Goal: Complete application form: Complete application form

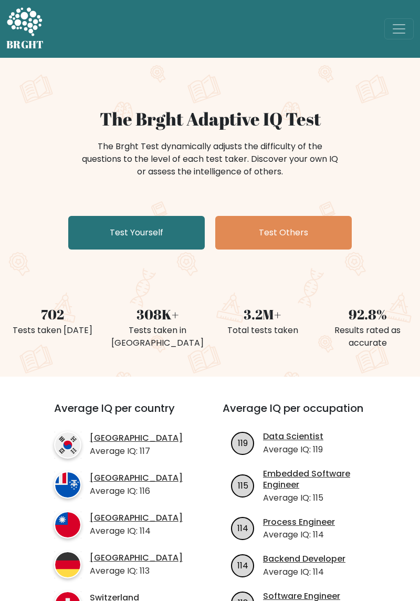
click at [175, 222] on link "Test Yourself" at bounding box center [136, 233] width 137 height 34
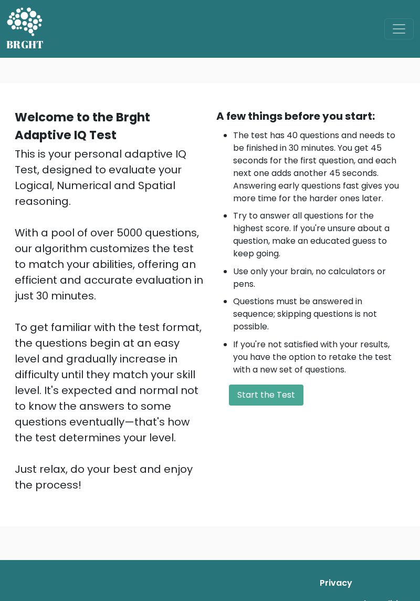
click at [274, 395] on button "Start the Test" at bounding box center [266, 395] width 75 height 21
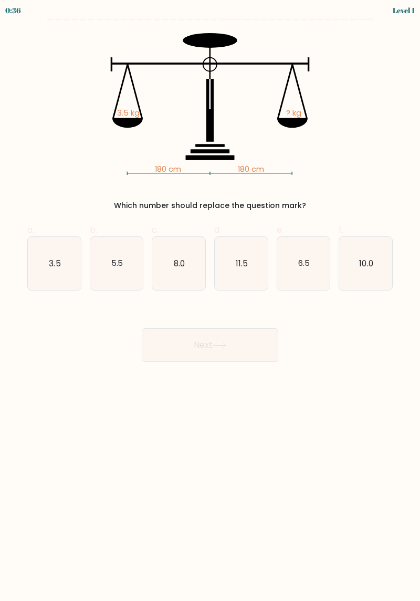
click at [44, 265] on icon "3.5" at bounding box center [54, 263] width 53 height 53
click at [210, 300] on input "a. 3.5" at bounding box center [210, 303] width 1 height 7
radio input "true"
click at [256, 343] on button "Next" at bounding box center [210, 345] width 137 height 34
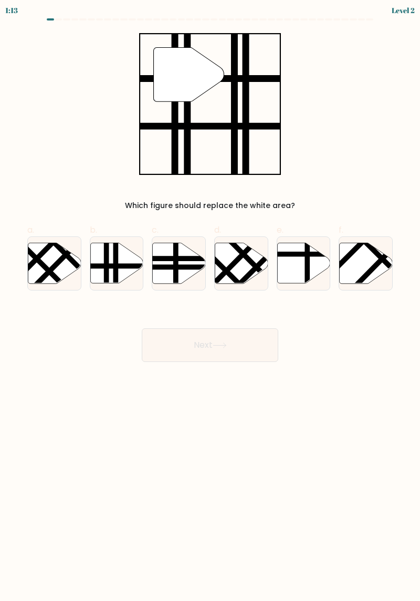
click at [101, 263] on icon at bounding box center [116, 263] width 53 height 40
click at [210, 300] on input "b." at bounding box center [210, 303] width 1 height 7
radio input "true"
click at [245, 343] on button "Next" at bounding box center [210, 345] width 137 height 34
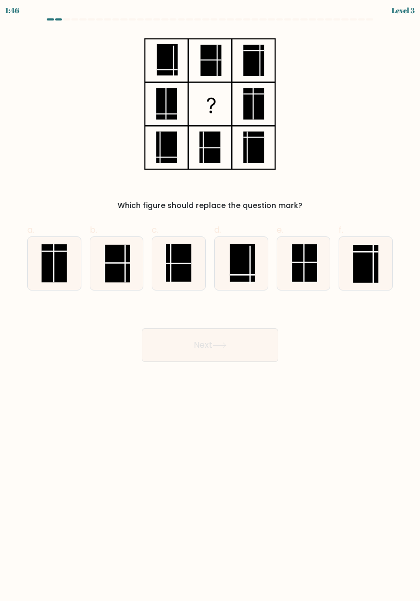
click at [312, 264] on rect at bounding box center [304, 263] width 25 height 38
click at [211, 300] on input "e." at bounding box center [210, 303] width 1 height 7
radio input "true"
click at [253, 343] on button "Next" at bounding box center [210, 345] width 137 height 34
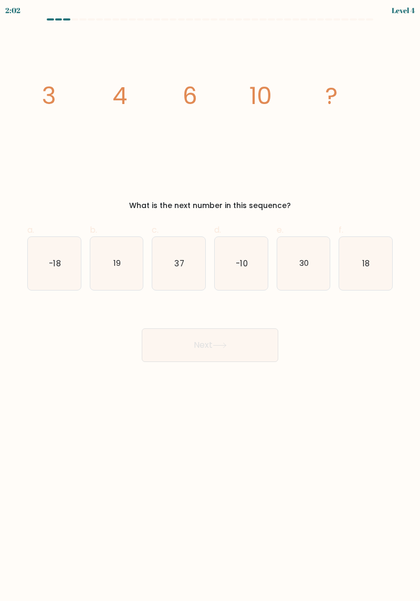
click at [379, 251] on icon "18" at bounding box center [365, 263] width 53 height 53
click at [211, 300] on input "f. 18" at bounding box center [210, 303] width 1 height 7
radio input "true"
click at [261, 351] on button "Next" at bounding box center [210, 345] width 137 height 34
click at [264, 346] on button "Next" at bounding box center [210, 345] width 137 height 34
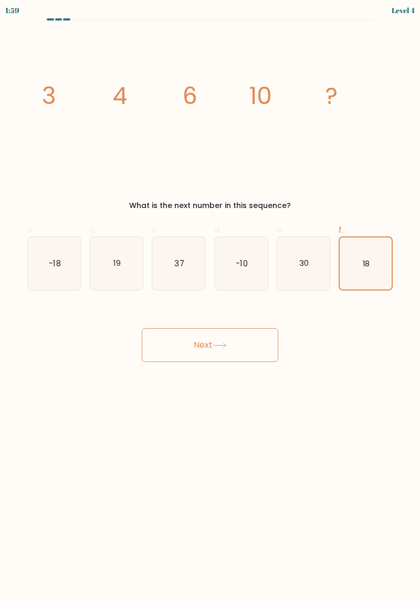
click at [256, 347] on button "Next" at bounding box center [210, 345] width 137 height 34
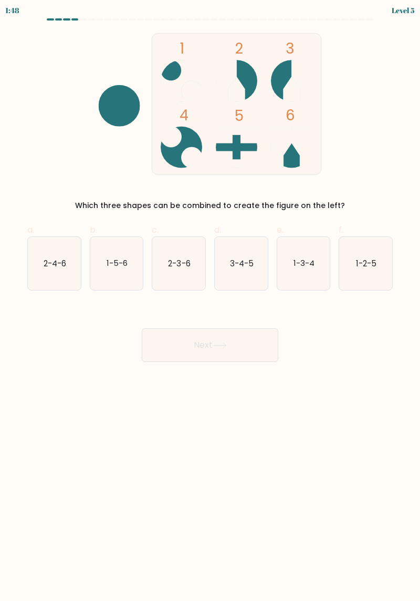
click at [165, 267] on icon "2-3-6" at bounding box center [178, 263] width 53 height 53
click at [210, 300] on input "c. 2-3-6" at bounding box center [210, 303] width 1 height 7
radio input "true"
click at [257, 337] on button "Next" at bounding box center [210, 345] width 137 height 34
click at [240, 346] on button "Next" at bounding box center [210, 345] width 137 height 34
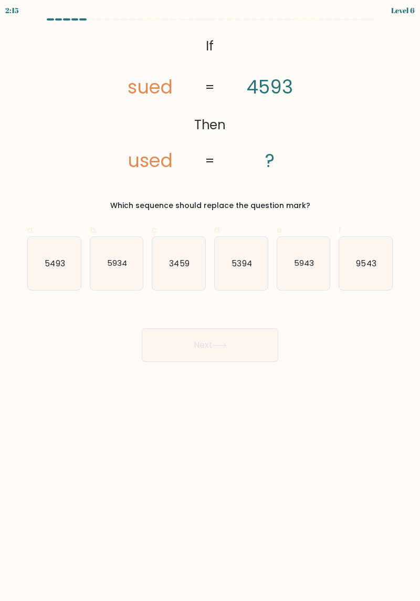
click at [36, 261] on icon "5493" at bounding box center [54, 263] width 53 height 53
click at [210, 300] on input "a. 5493" at bounding box center [210, 303] width 1 height 7
radio input "true"
click at [254, 336] on button "Next" at bounding box center [210, 345] width 137 height 34
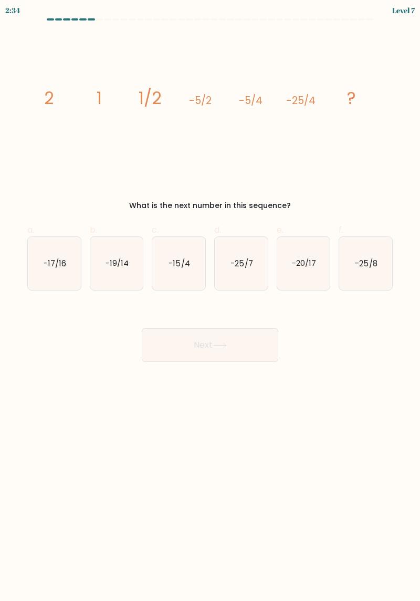
click at [384, 257] on icon "-25/8" at bounding box center [365, 263] width 53 height 53
click at [211, 300] on input "f. -25/8" at bounding box center [210, 303] width 1 height 7
radio input "true"
click at [248, 347] on button "Next" at bounding box center [210, 345] width 137 height 34
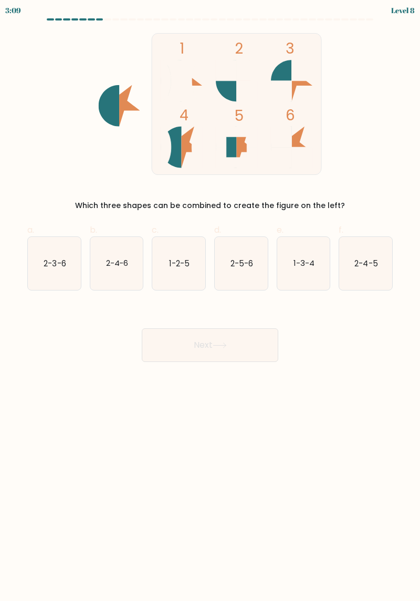
click at [312, 250] on icon "1-3-4" at bounding box center [303, 263] width 53 height 53
click at [211, 300] on input "e. 1-3-4" at bounding box center [210, 303] width 1 height 7
radio input "true"
click at [245, 328] on button "Next" at bounding box center [210, 345] width 137 height 34
click at [258, 287] on icon "2-5-6" at bounding box center [241, 263] width 53 height 53
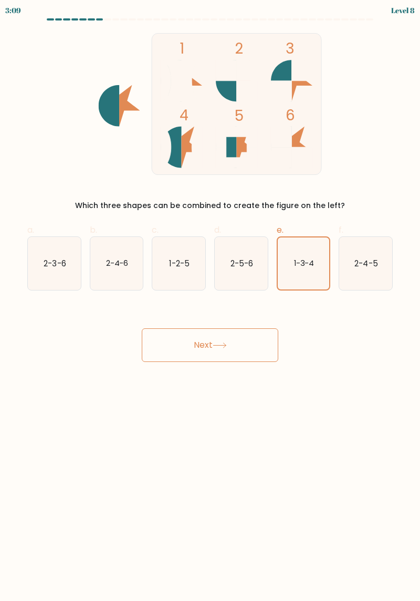
click at [211, 300] on input "d. 2-5-6" at bounding box center [210, 303] width 1 height 7
radio input "true"
click at [241, 347] on button "Next" at bounding box center [210, 345] width 137 height 34
click at [246, 273] on icon "2-5-6" at bounding box center [241, 263] width 52 height 52
click at [211, 300] on input "d. 2-5-6" at bounding box center [210, 303] width 1 height 7
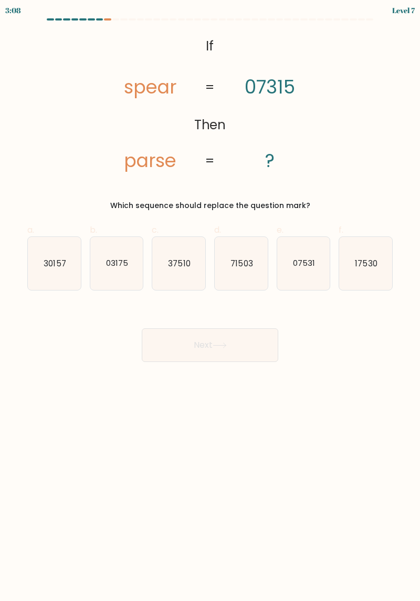
click at [257, 266] on icon "71503" at bounding box center [241, 263] width 53 height 53
click at [211, 300] on input "d. 71503" at bounding box center [210, 303] width 1 height 7
radio input "true"
click at [90, 264] on icon "03175" at bounding box center [116, 263] width 53 height 53
click at [210, 300] on input "b. 03175" at bounding box center [210, 303] width 1 height 7
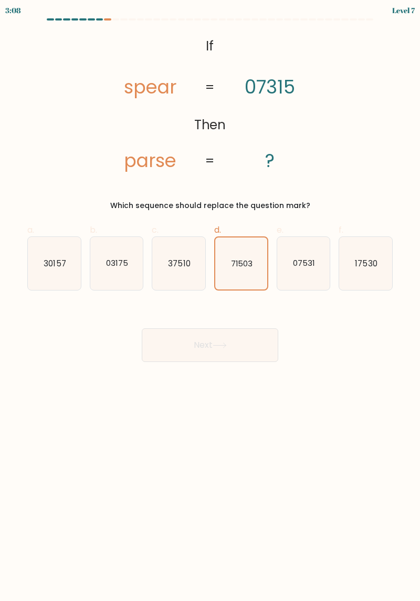
radio input "true"
click at [255, 314] on div "Next" at bounding box center [210, 332] width 378 height 59
click at [258, 268] on icon "71503" at bounding box center [241, 263] width 53 height 53
click at [211, 300] on input "d. 71503" at bounding box center [210, 303] width 1 height 7
radio input "true"
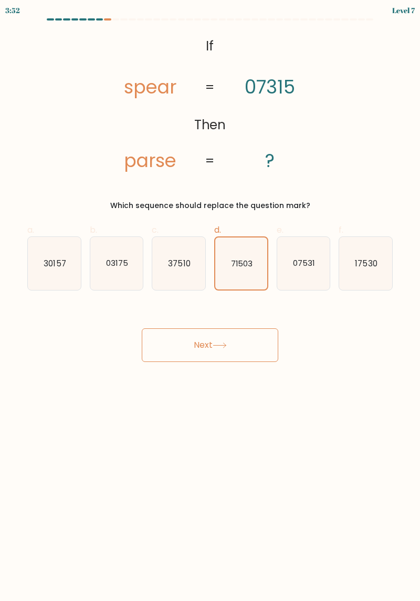
click at [79, 258] on icon "30157" at bounding box center [54, 263] width 53 height 53
click at [210, 300] on input "a. 30157" at bounding box center [210, 303] width 1 height 7
radio input "true"
click at [255, 331] on button "Next" at bounding box center [210, 345] width 137 height 34
click at [266, 252] on icon "71503" at bounding box center [241, 263] width 53 height 53
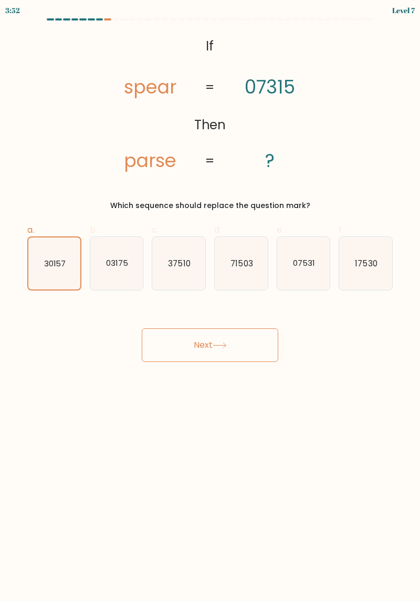
click at [211, 300] on input "d. 71503" at bounding box center [210, 303] width 1 height 7
radio input "true"
click at [256, 349] on button "Next" at bounding box center [210, 345] width 137 height 34
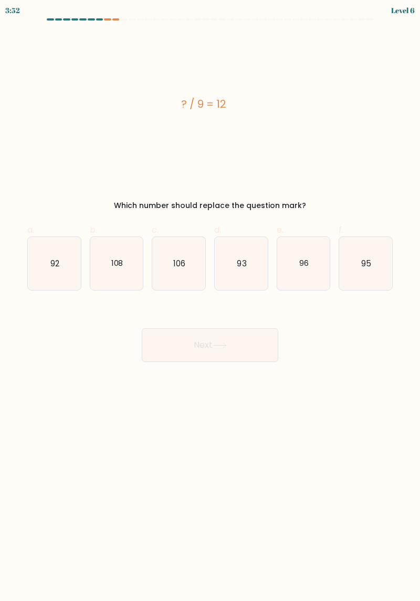
click at [265, 259] on icon "93" at bounding box center [241, 263] width 53 height 53
click at [211, 300] on input "d. 93" at bounding box center [210, 303] width 1 height 7
radio input "true"
click at [283, 280] on icon "96" at bounding box center [303, 263] width 53 height 53
click at [211, 300] on input "e. 96" at bounding box center [210, 303] width 1 height 7
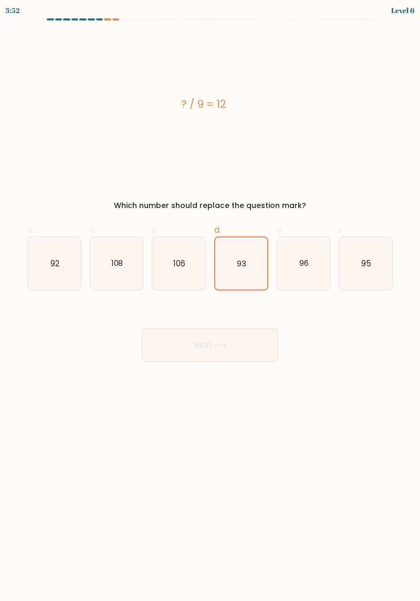
radio input "true"
click at [75, 261] on icon "92" at bounding box center [54, 263] width 53 height 53
click at [210, 300] on input "a. 92" at bounding box center [210, 303] width 1 height 7
radio input "true"
click at [258, 336] on button "Next" at bounding box center [210, 345] width 137 height 34
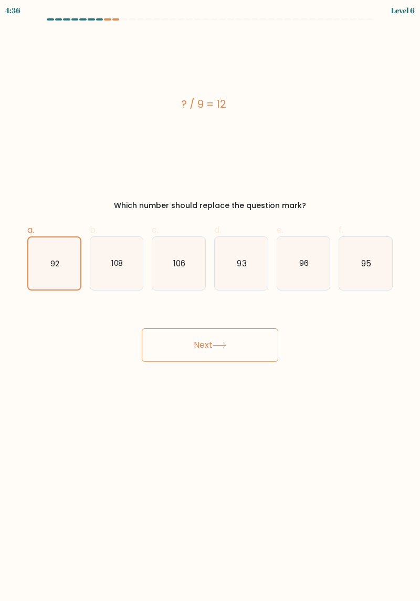
click at [265, 266] on icon "93" at bounding box center [241, 263] width 53 height 53
click at [211, 300] on input "d. 93" at bounding box center [210, 303] width 1 height 7
radio input "true"
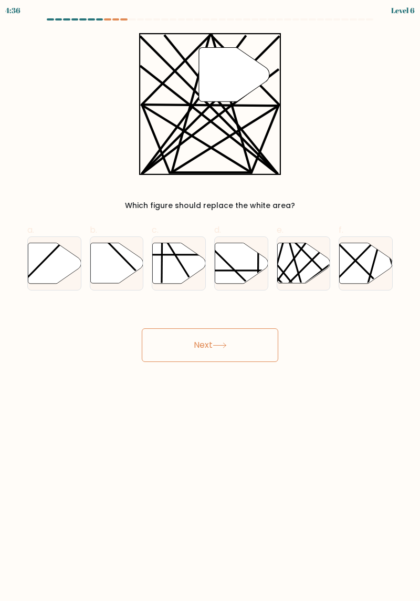
click at [263, 345] on button "Next" at bounding box center [210, 345] width 137 height 34
click at [258, 253] on line at bounding box center [258, 241] width 1 height 103
click at [211, 300] on input "d." at bounding box center [210, 303] width 1 height 7
radio input "true"
click at [243, 268] on icon at bounding box center [241, 263] width 52 height 40
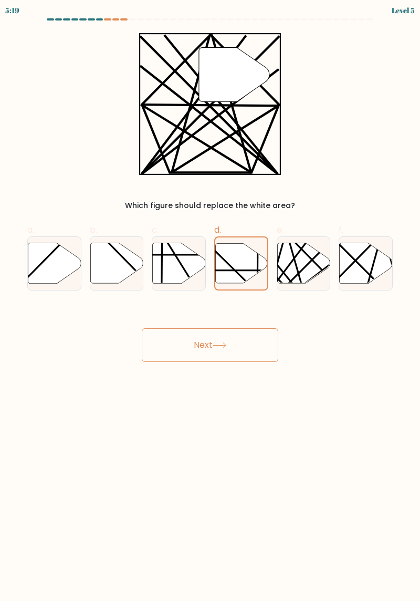
click at [211, 300] on input "d." at bounding box center [210, 303] width 1 height 7
click at [236, 345] on button "Next" at bounding box center [210, 345] width 137 height 34
click at [79, 268] on icon at bounding box center [54, 263] width 53 height 40
click at [210, 300] on input "a." at bounding box center [210, 303] width 1 height 7
radio input "true"
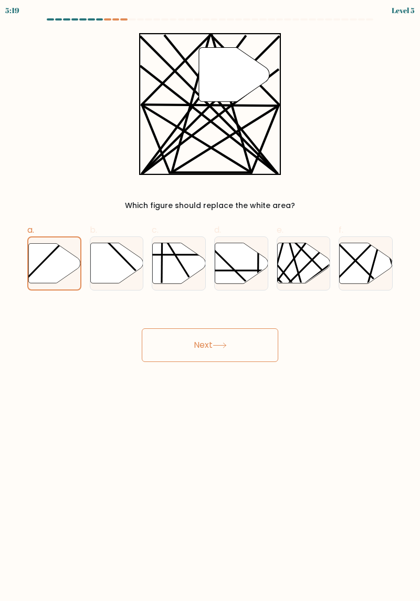
click at [245, 260] on icon at bounding box center [241, 263] width 53 height 40
click at [211, 300] on input "d." at bounding box center [210, 303] width 1 height 7
radio input "true"
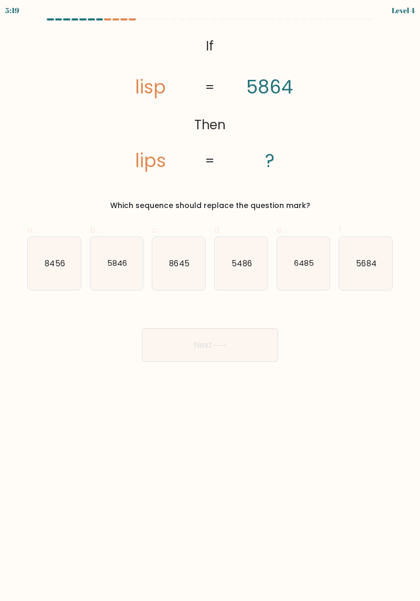
click at [242, 341] on button "Next" at bounding box center [210, 345] width 137 height 34
click at [242, 255] on icon "5486" at bounding box center [241, 263] width 53 height 53
click at [211, 300] on input "d. 5486" at bounding box center [210, 303] width 1 height 7
radio input "true"
click at [237, 304] on div "Next" at bounding box center [210, 332] width 378 height 59
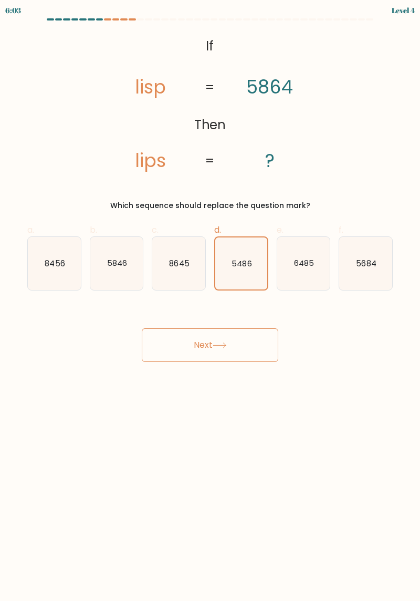
click at [242, 330] on button "Next" at bounding box center [210, 345] width 137 height 34
click at [64, 271] on icon "8456" at bounding box center [54, 263] width 53 height 53
click at [210, 300] on input "a. 8456" at bounding box center [210, 303] width 1 height 7
radio input "true"
click at [247, 275] on icon "5486" at bounding box center [241, 263] width 53 height 53
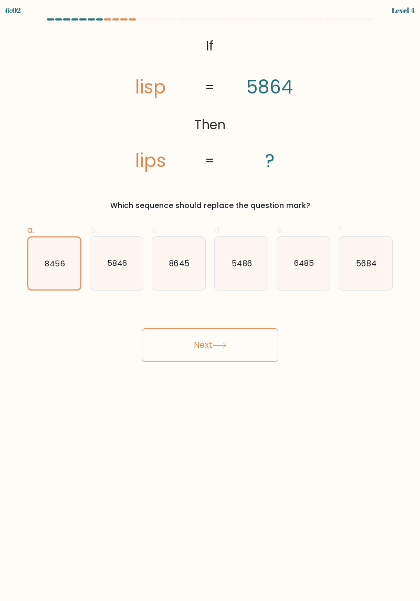
click at [211, 300] on input "d. 5486" at bounding box center [210, 303] width 1 height 7
radio input "true"
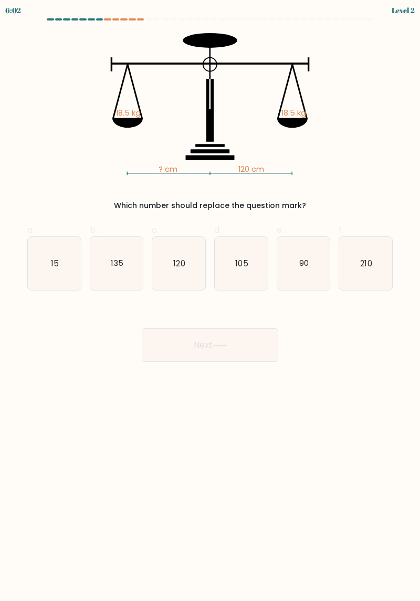
click at [246, 288] on icon "105" at bounding box center [241, 263] width 53 height 53
click at [211, 300] on input "d. 105" at bounding box center [210, 303] width 1 height 7
radio input "true"
click at [243, 340] on button "Next" at bounding box center [210, 345] width 137 height 34
click at [257, 264] on icon "105" at bounding box center [241, 263] width 52 height 52
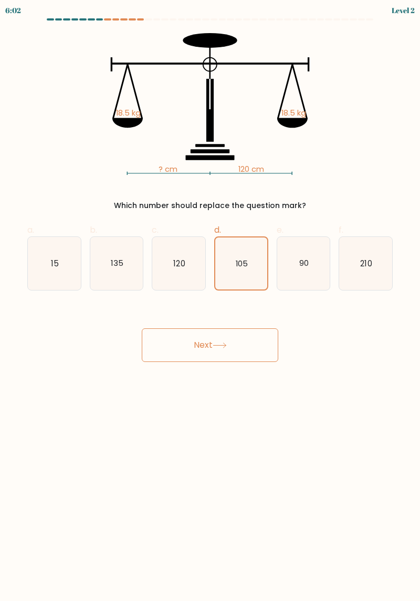
click at [211, 300] on input "d. 105" at bounding box center [210, 303] width 1 height 7
click at [242, 331] on button "Next" at bounding box center [210, 345] width 137 height 34
click at [253, 257] on icon "105" at bounding box center [241, 263] width 52 height 52
click at [211, 300] on input "d. 105" at bounding box center [210, 303] width 1 height 7
click at [238, 333] on button "Next" at bounding box center [210, 345] width 137 height 34
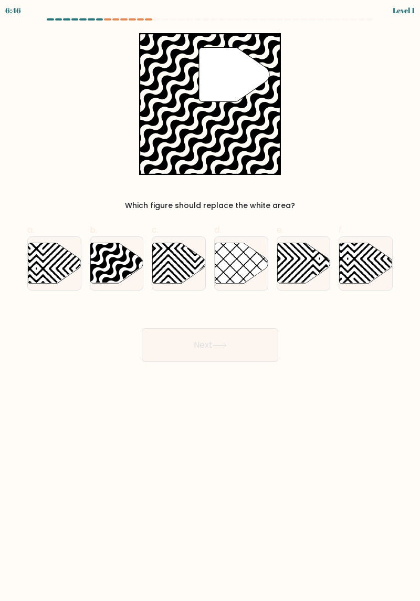
click at [245, 252] on icon at bounding box center [241, 263] width 53 height 40
click at [211, 300] on input "d." at bounding box center [210, 303] width 1 height 7
radio input "true"
click at [265, 269] on icon at bounding box center [223, 285] width 105 height 105
click at [211, 300] on input "d." at bounding box center [210, 303] width 1 height 7
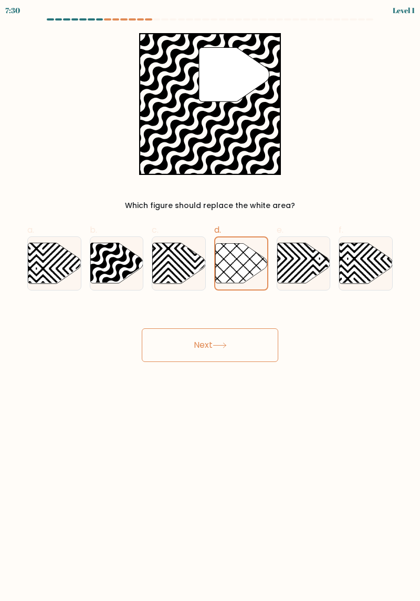
click at [245, 335] on button "Next" at bounding box center [210, 345] width 137 height 34
click at [254, 260] on icon at bounding box center [241, 263] width 52 height 40
click at [211, 300] on input "d." at bounding box center [210, 303] width 1 height 7
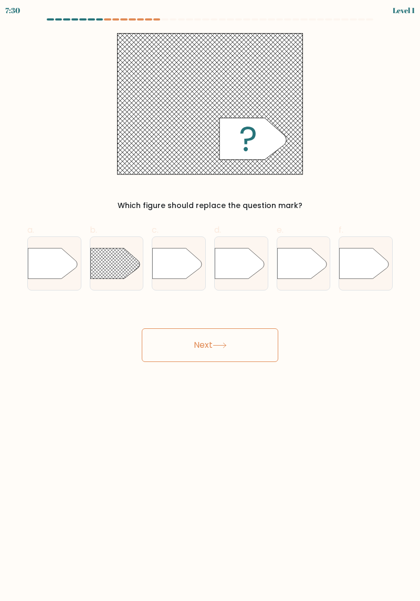
click at [241, 318] on div "Next" at bounding box center [210, 332] width 378 height 59
click at [260, 246] on div at bounding box center [241, 263] width 54 height 54
click at [211, 300] on input "d." at bounding box center [210, 303] width 1 height 7
radio input "true"
click at [251, 304] on div "Next" at bounding box center [210, 332] width 378 height 59
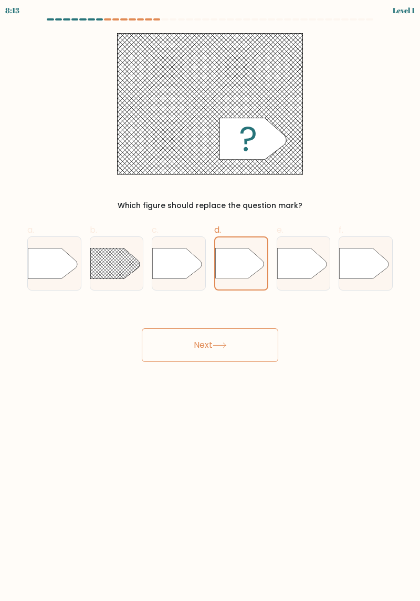
click at [248, 260] on icon at bounding box center [239, 263] width 48 height 30
click at [211, 300] on input "d." at bounding box center [210, 303] width 1 height 7
click at [237, 333] on button "Next" at bounding box center [210, 345] width 137 height 34
click at [252, 265] on icon at bounding box center [239, 263] width 48 height 30
click at [211, 300] on input "d." at bounding box center [210, 303] width 1 height 7
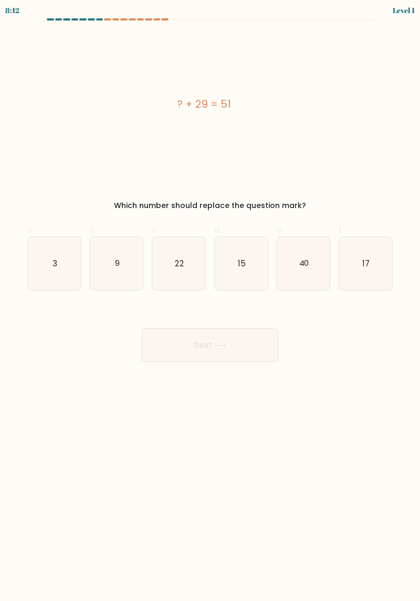
click at [248, 343] on button "Next" at bounding box center [210, 345] width 137 height 34
click at [267, 278] on icon "15" at bounding box center [241, 263] width 53 height 53
click at [211, 300] on input "d. 15" at bounding box center [210, 303] width 1 height 7
radio input "true"
click at [244, 313] on div "Next" at bounding box center [210, 332] width 378 height 59
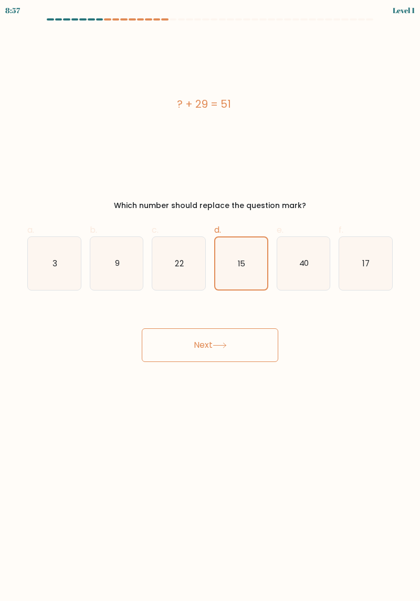
click at [248, 260] on icon "15" at bounding box center [241, 263] width 52 height 52
click at [211, 300] on input "d. 15" at bounding box center [210, 303] width 1 height 7
click at [236, 314] on div "Next" at bounding box center [210, 332] width 378 height 59
click at [252, 361] on button "Next" at bounding box center [210, 345] width 137 height 34
